Goal: Find specific page/section: Find specific page/section

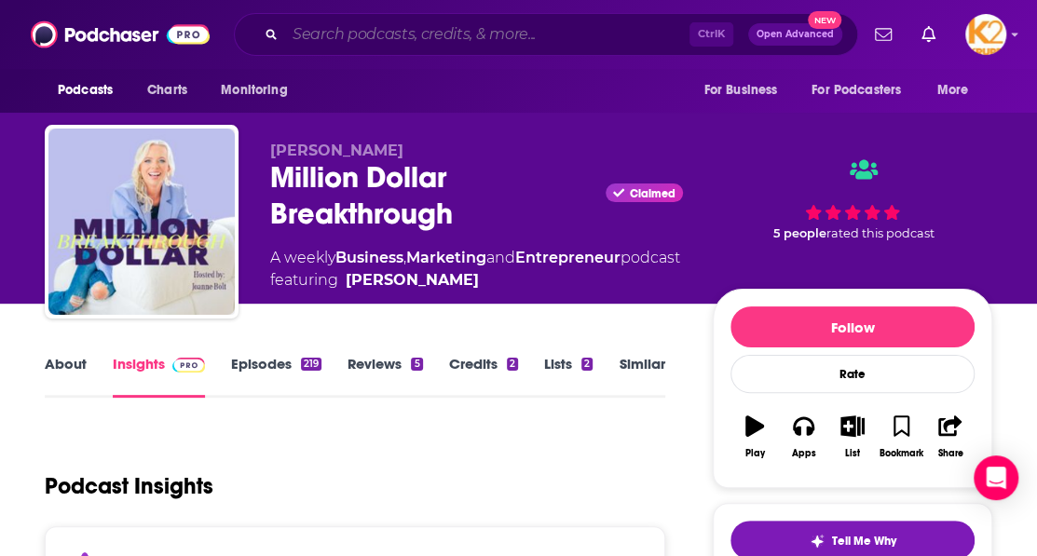
click at [382, 35] on input "Search podcasts, credits, & more..." at bounding box center [487, 35] width 405 height 30
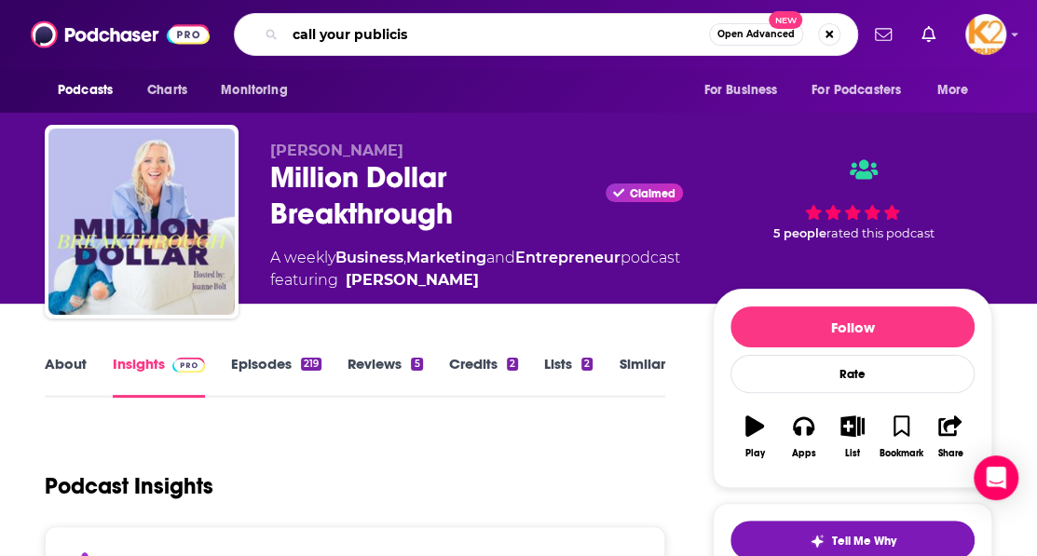
type input "call your publicist"
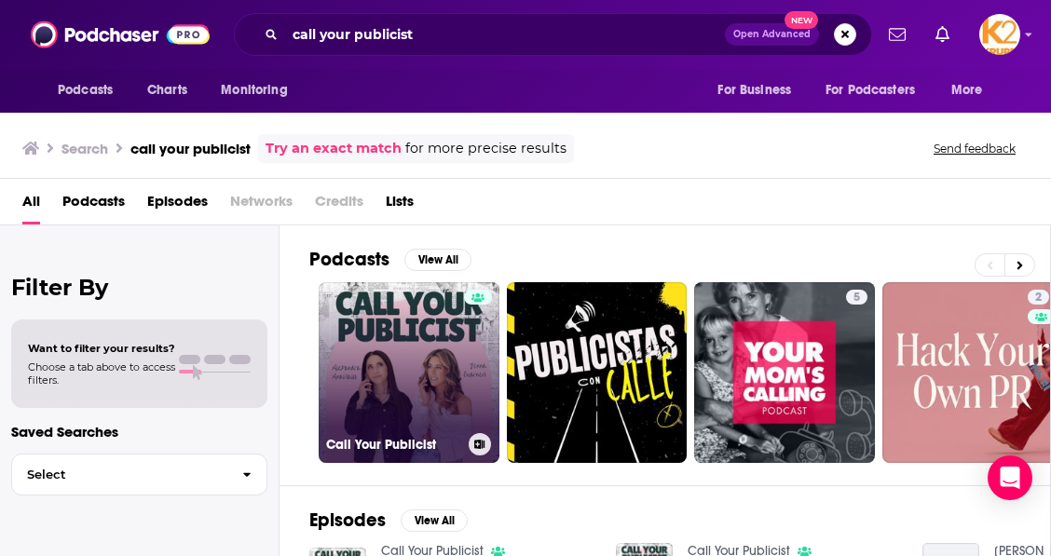
click at [442, 332] on link "Call Your Publicist" at bounding box center [409, 372] width 181 height 181
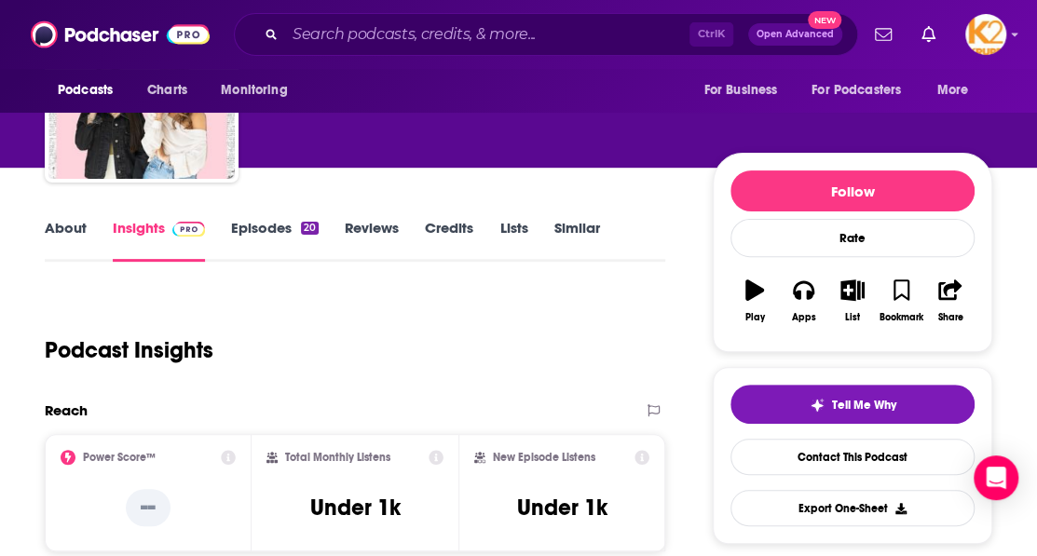
scroll to position [186, 0]
